Goal: Task Accomplishment & Management: Manage account settings

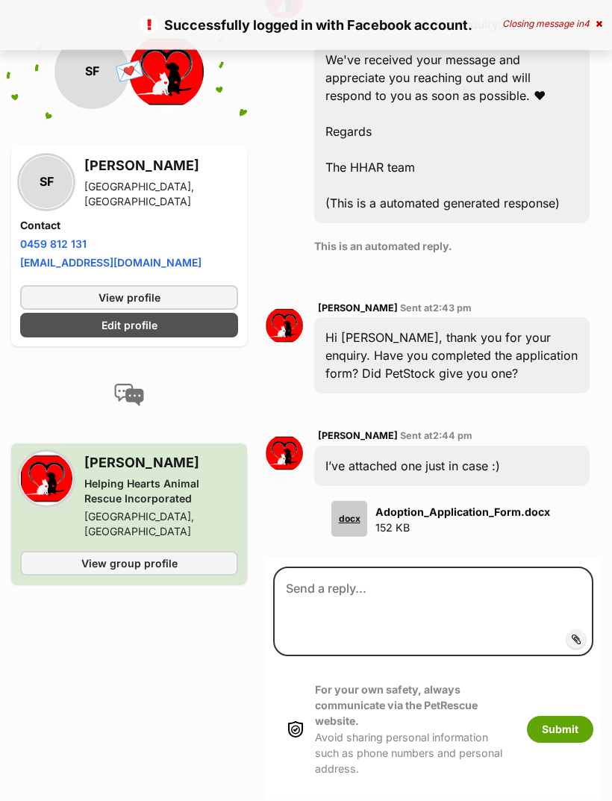
scroll to position [730, 0]
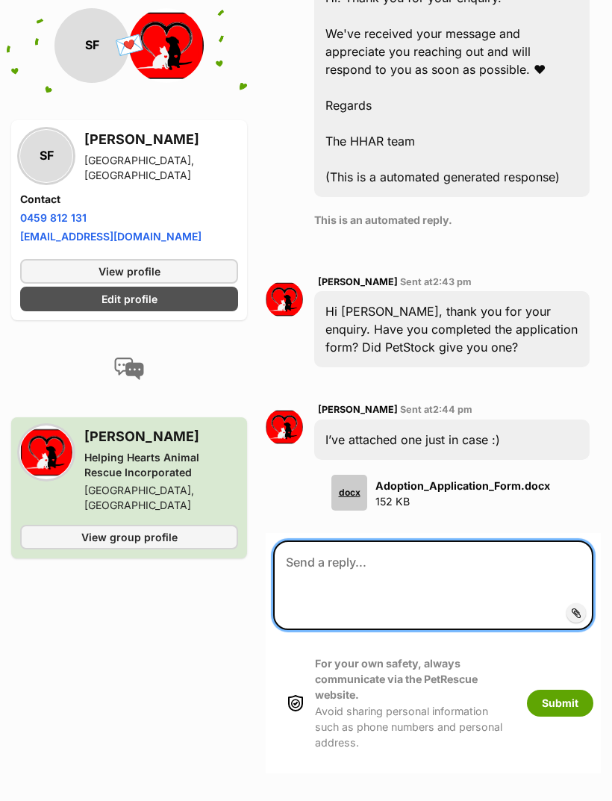
click at [512, 541] on textarea at bounding box center [433, 586] width 320 height 90
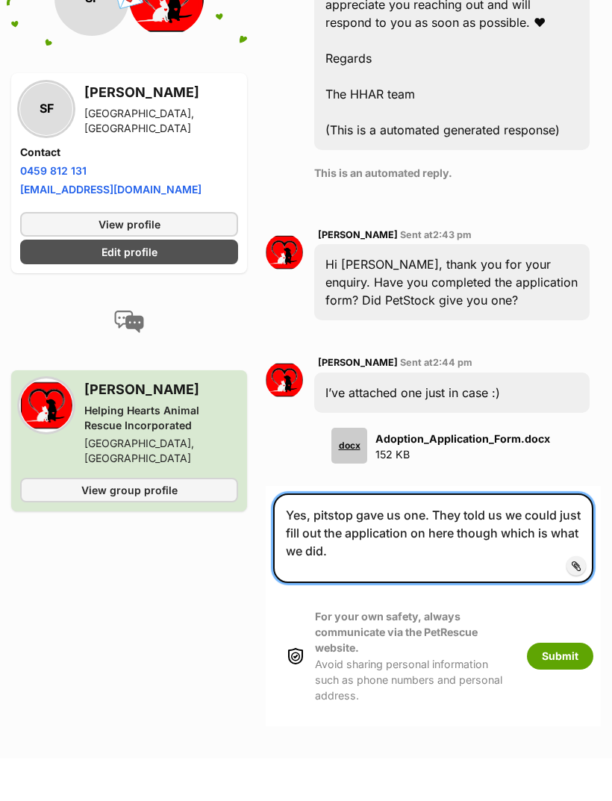
click at [346, 537] on textarea "Yes, pitstop gave us one. They told us we could just fill out the application o…" at bounding box center [433, 582] width 320 height 90
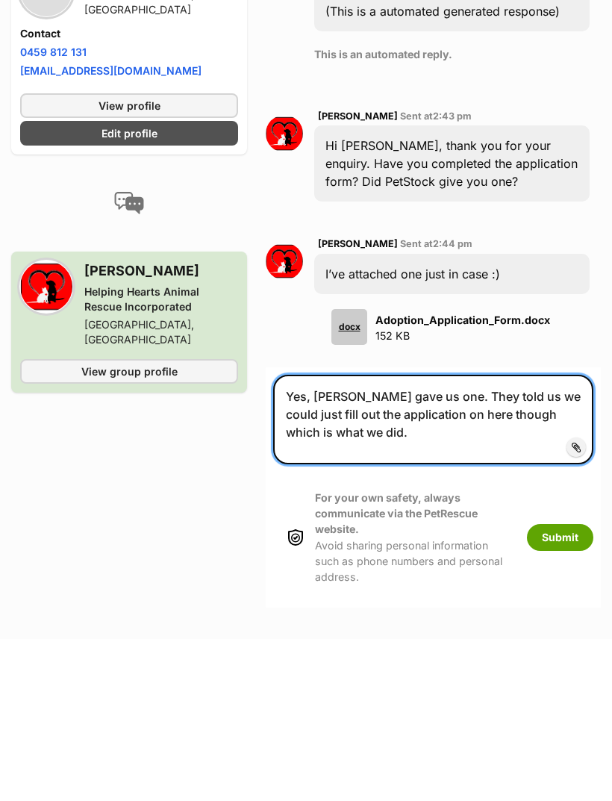
type textarea "Yes, petstock gave us one. They told us we could just fill out the application …"
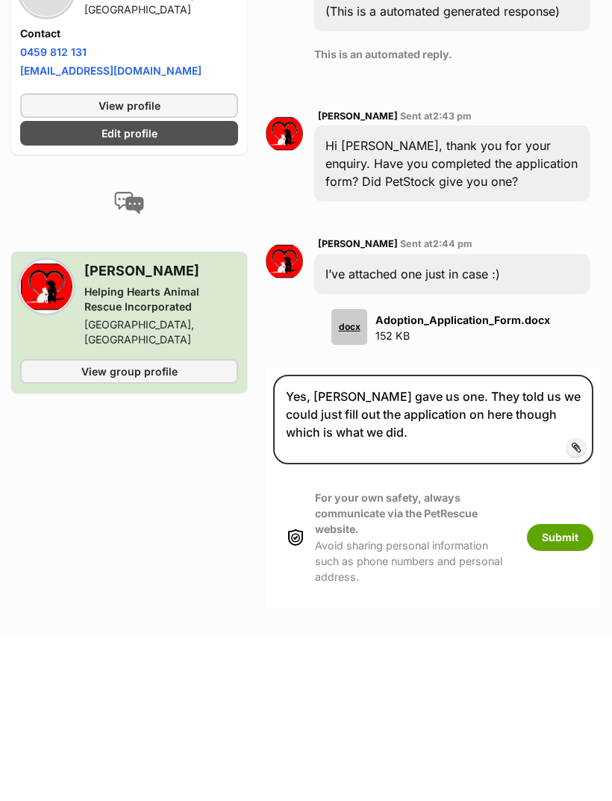
click at [570, 686] on button "Submit" at bounding box center [560, 699] width 66 height 27
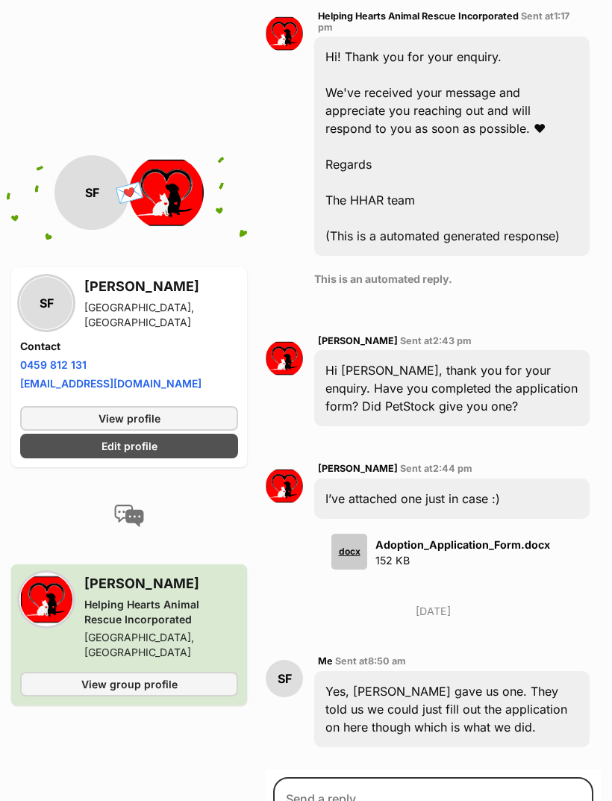
scroll to position [671, 0]
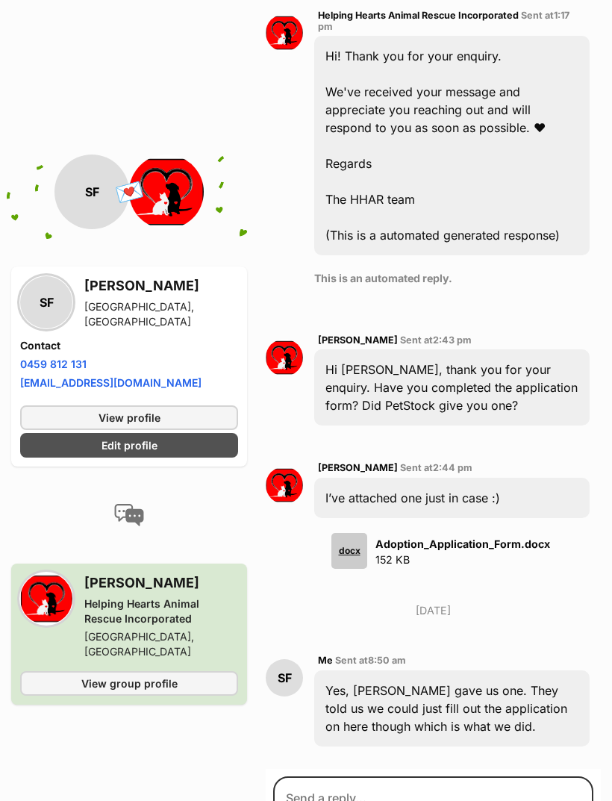
click at [423, 537] on p "Adoption_Application_Form.docx 152 KB" at bounding box center [463, 553] width 175 height 33
click at [355, 534] on div "docx" at bounding box center [350, 552] width 36 height 36
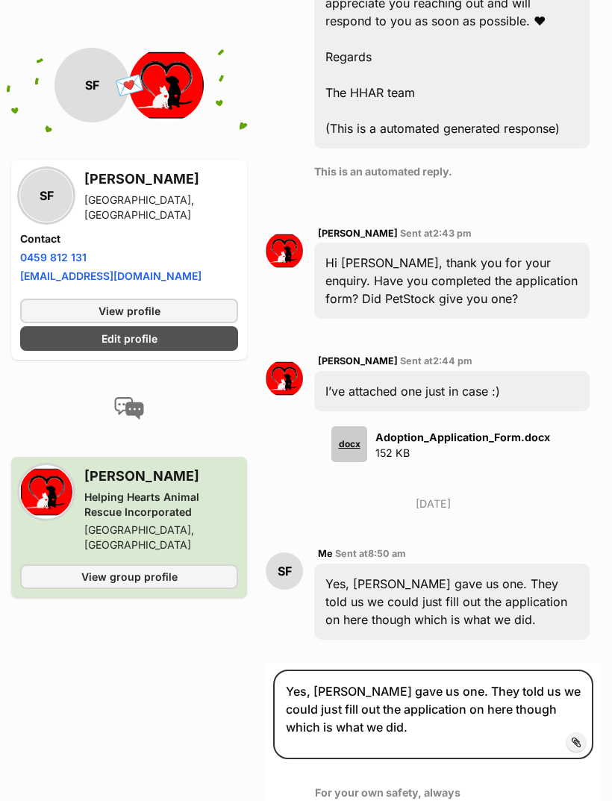
scroll to position [779, 0]
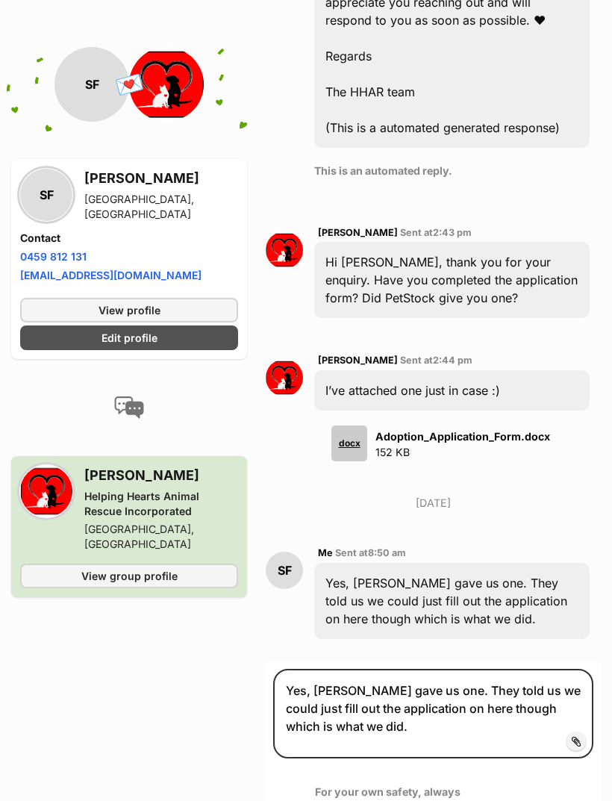
click at [514, 431] on strong "Adoption_Application_Form.docx" at bounding box center [463, 437] width 175 height 13
click at [491, 431] on strong "Adoption_Application_Form.docx" at bounding box center [463, 437] width 175 height 13
click at [358, 426] on div "docx" at bounding box center [350, 444] width 36 height 36
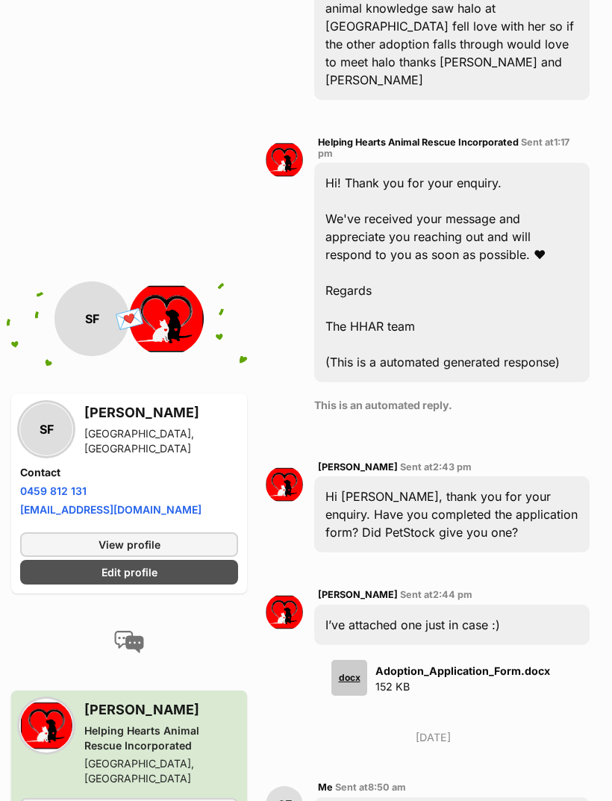
scroll to position [0, 0]
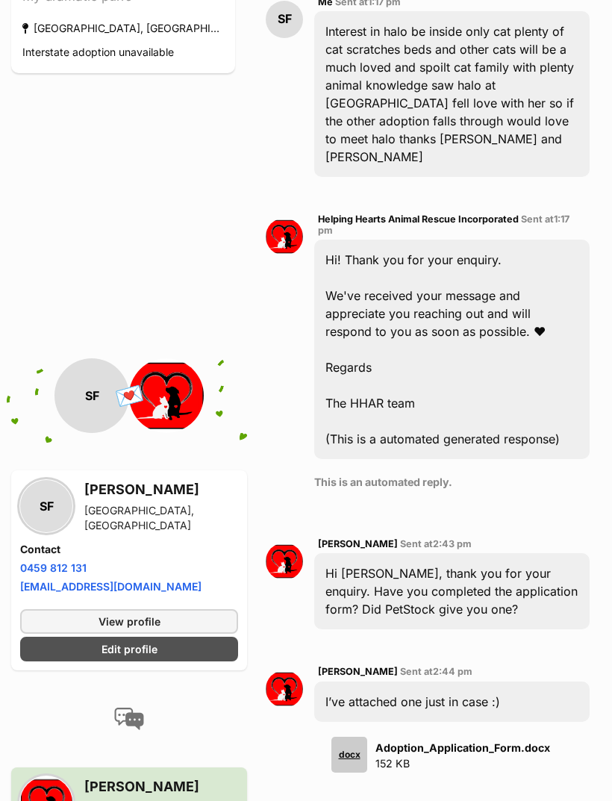
scroll to position [467, 0]
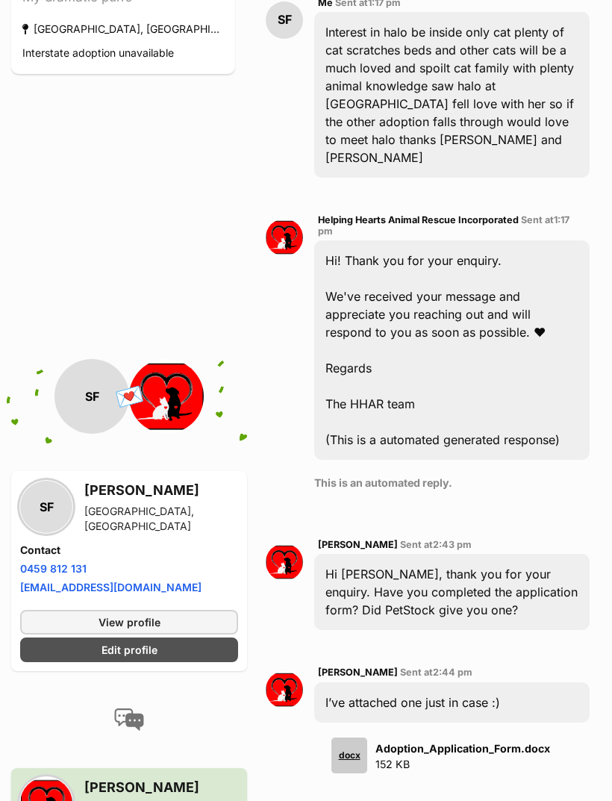
click at [80, 366] on div "SF" at bounding box center [92, 396] width 75 height 75
click at [41, 488] on div "SF" at bounding box center [46, 507] width 52 height 52
click at [43, 610] on link "View profile" at bounding box center [129, 622] width 218 height 25
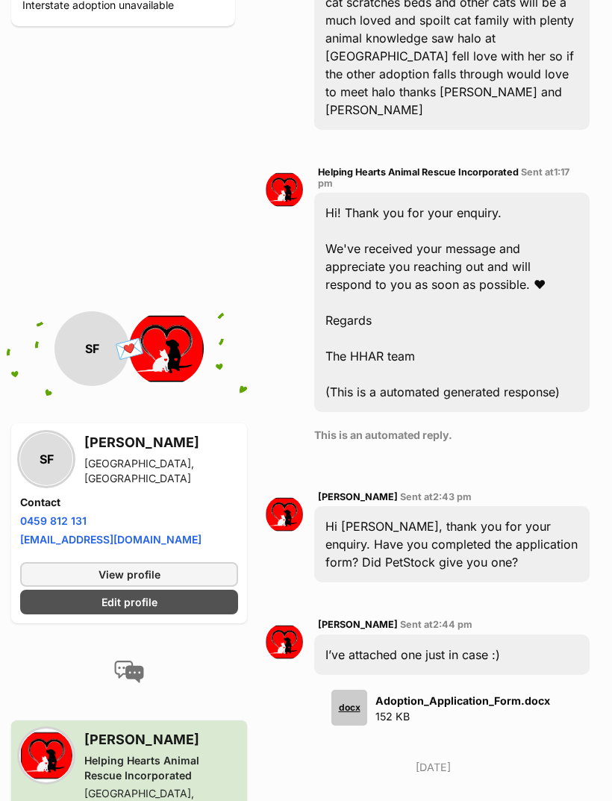
click at [50, 590] on link "Edit profile" at bounding box center [129, 602] width 218 height 25
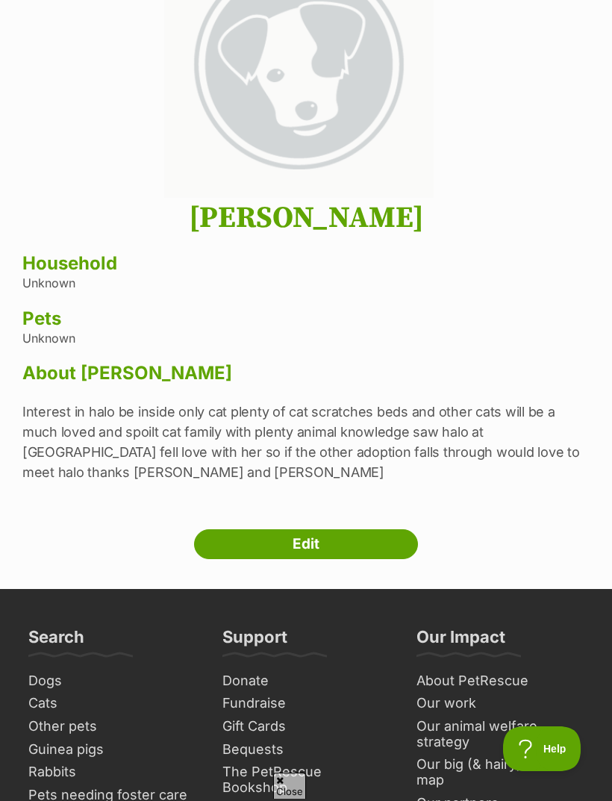
scroll to position [204, 0]
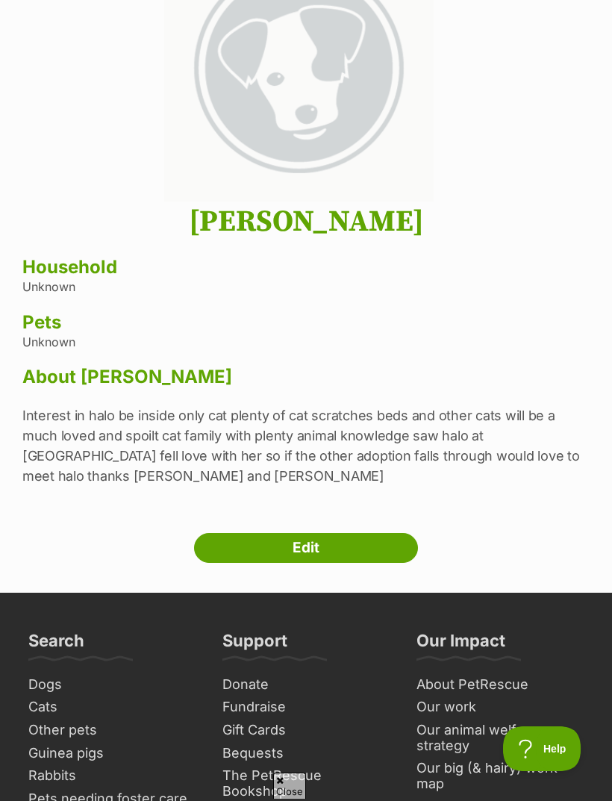
click at [338, 546] on link "Edit" at bounding box center [306, 548] width 224 height 30
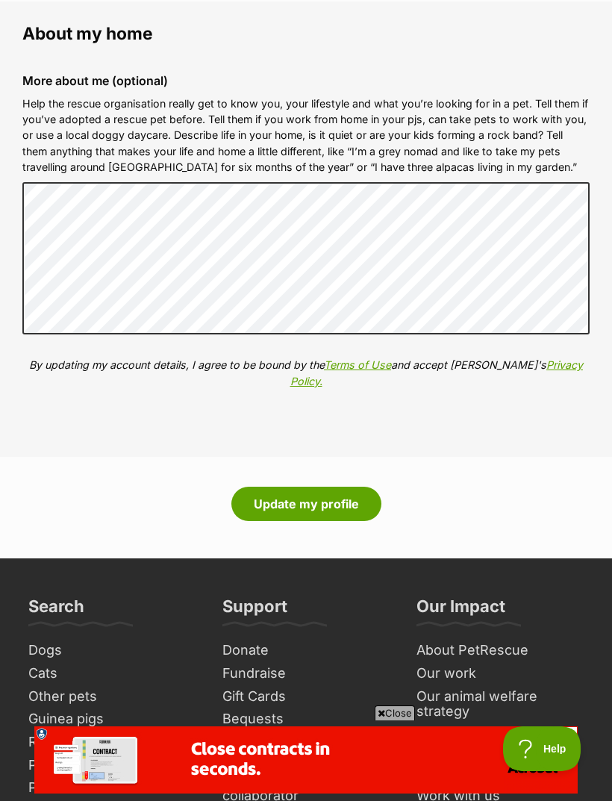
scroll to position [1689, 0]
click at [340, 488] on button "Update my profile" at bounding box center [306, 505] width 150 height 34
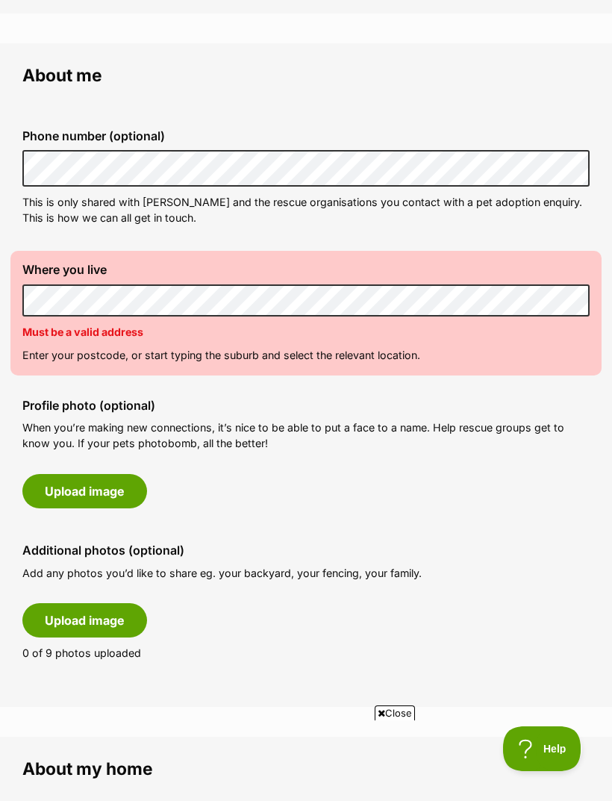
scroll to position [399, 0]
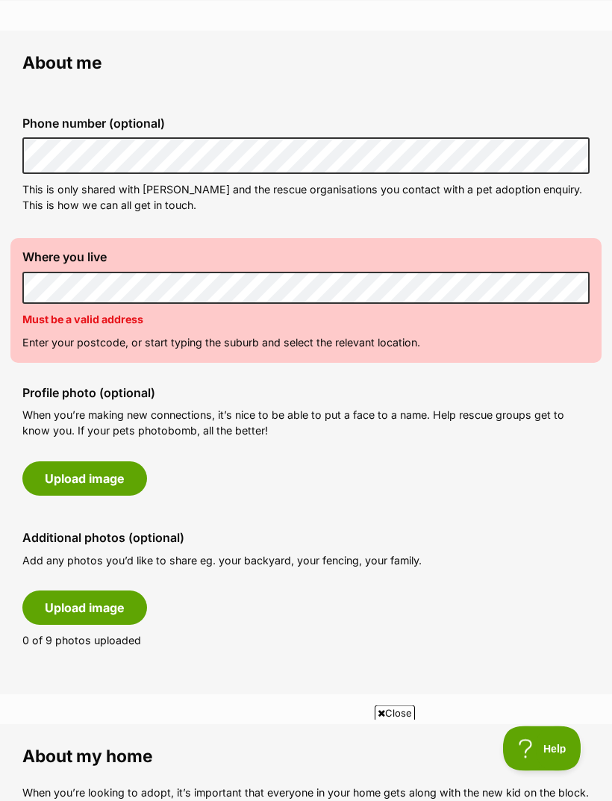
click at [119, 474] on button "Upload image" at bounding box center [84, 479] width 125 height 34
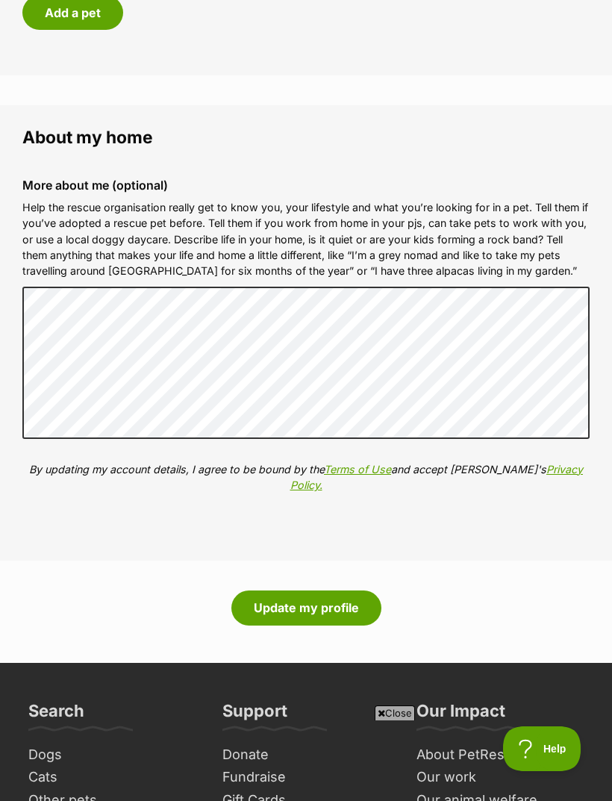
scroll to position [1820, 0]
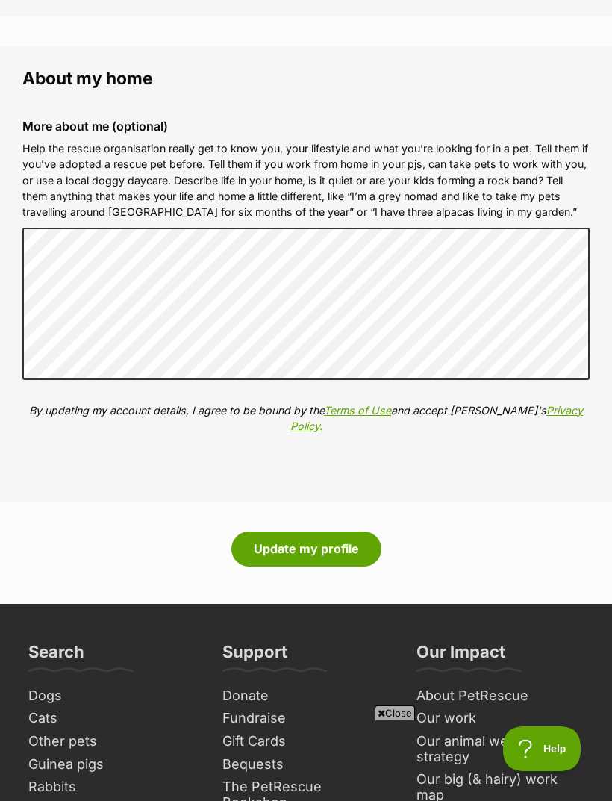
click at [350, 532] on button "Update my profile" at bounding box center [306, 549] width 150 height 34
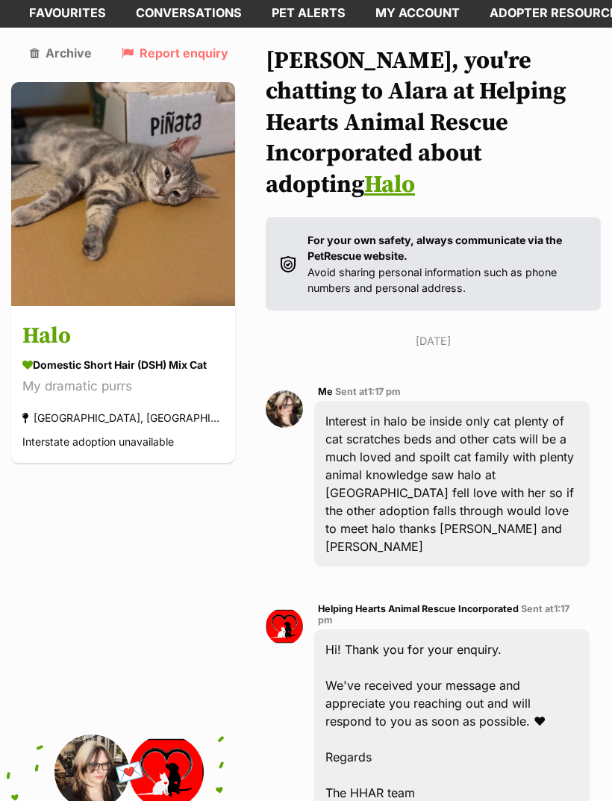
scroll to position [19, 0]
